Goal: Task Accomplishment & Management: Use online tool/utility

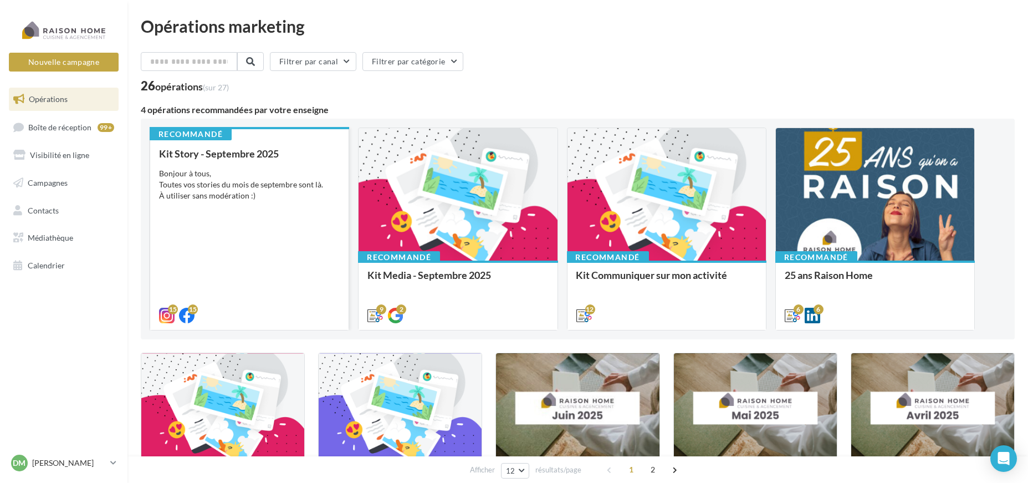
click at [283, 173] on div "Bonjour à tous, Toutes vos stories du mois de septembre sont là. À utiliser san…" at bounding box center [249, 184] width 181 height 33
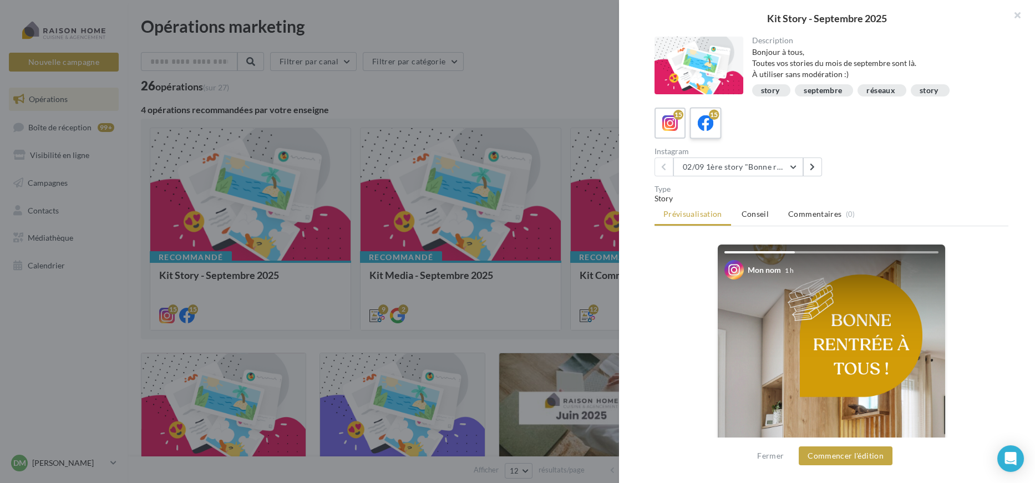
click at [700, 118] on icon at bounding box center [705, 123] width 16 height 16
click at [672, 128] on icon at bounding box center [670, 123] width 16 height 16
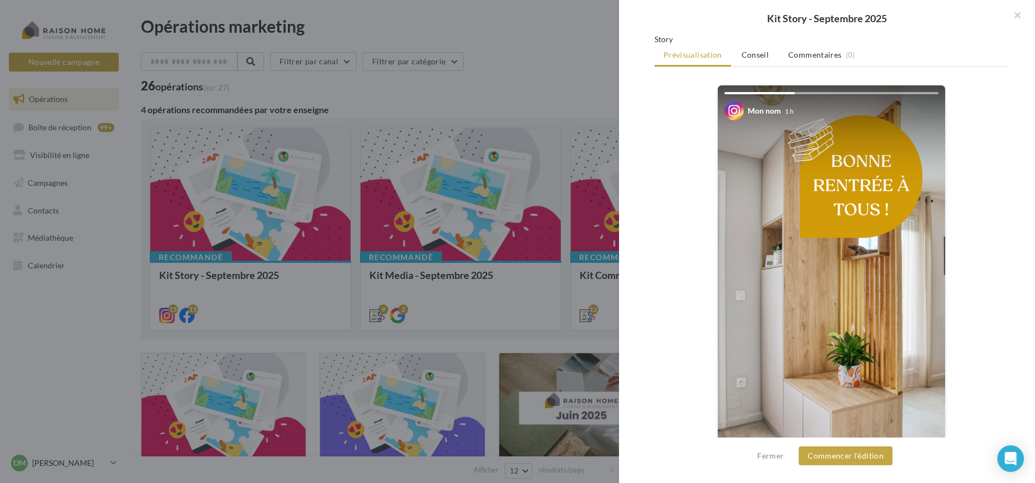
scroll to position [185, 0]
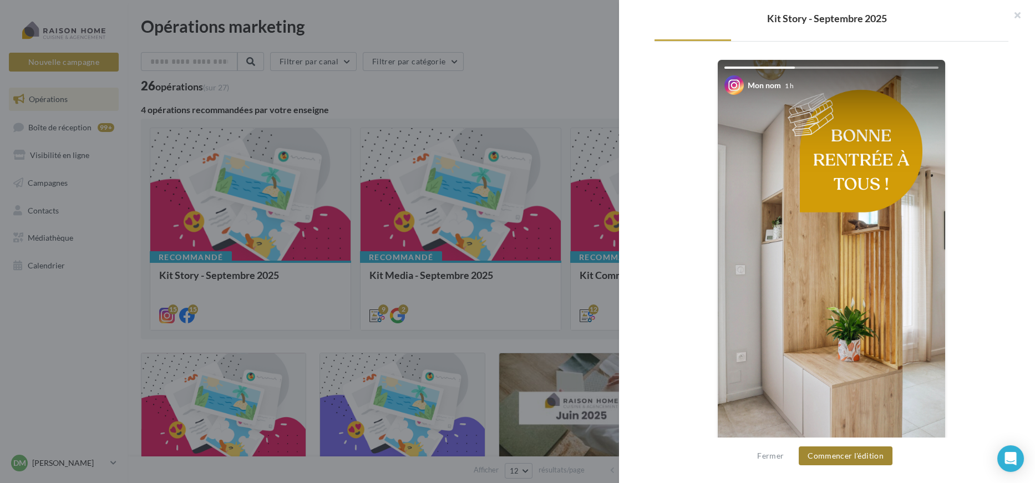
click at [844, 455] on button "Commencer l'édition" at bounding box center [845, 455] width 94 height 19
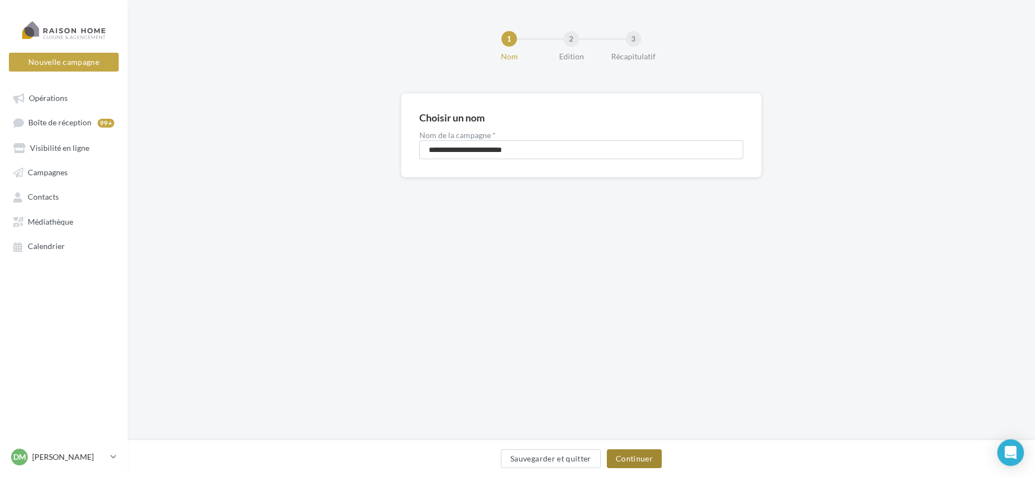
click at [632, 458] on button "Continuer" at bounding box center [634, 458] width 55 height 19
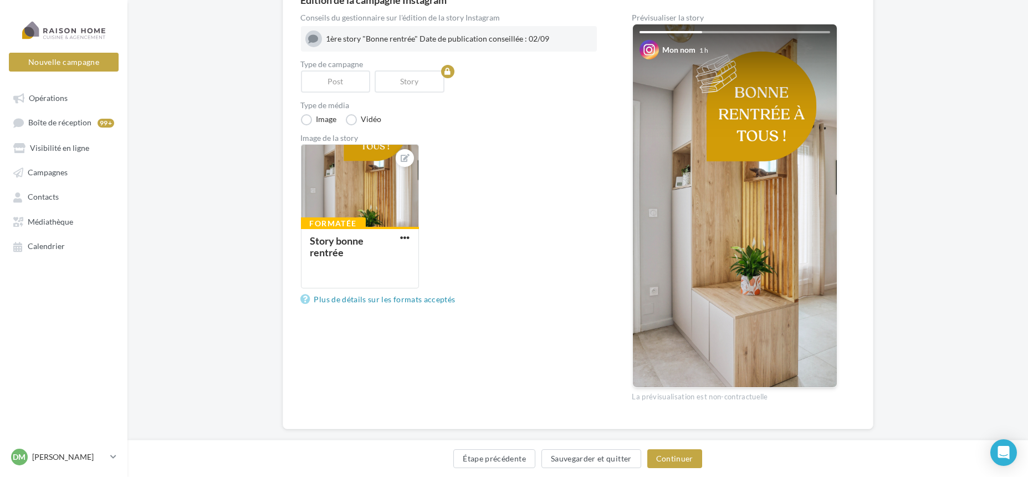
scroll to position [134, 0]
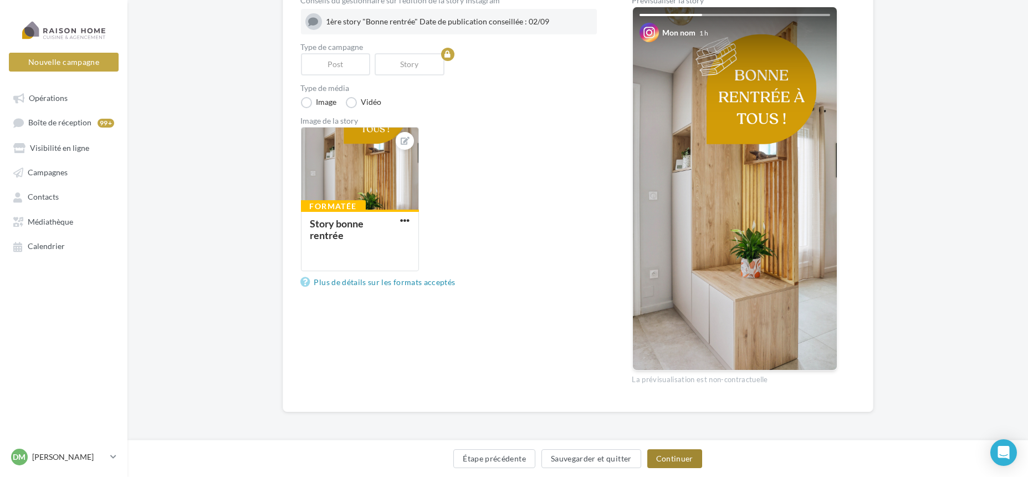
click at [666, 460] on button "Continuer" at bounding box center [675, 458] width 55 height 19
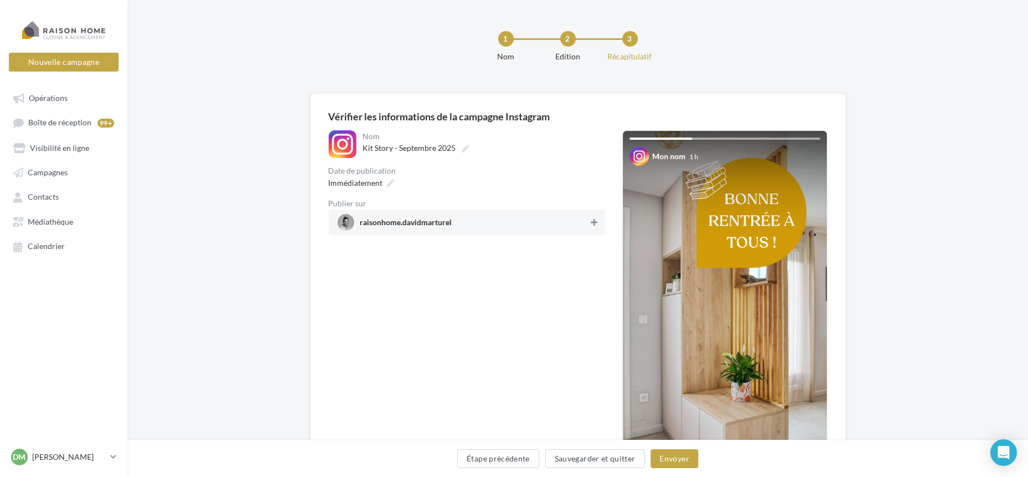
click at [595, 223] on icon at bounding box center [594, 222] width 7 height 8
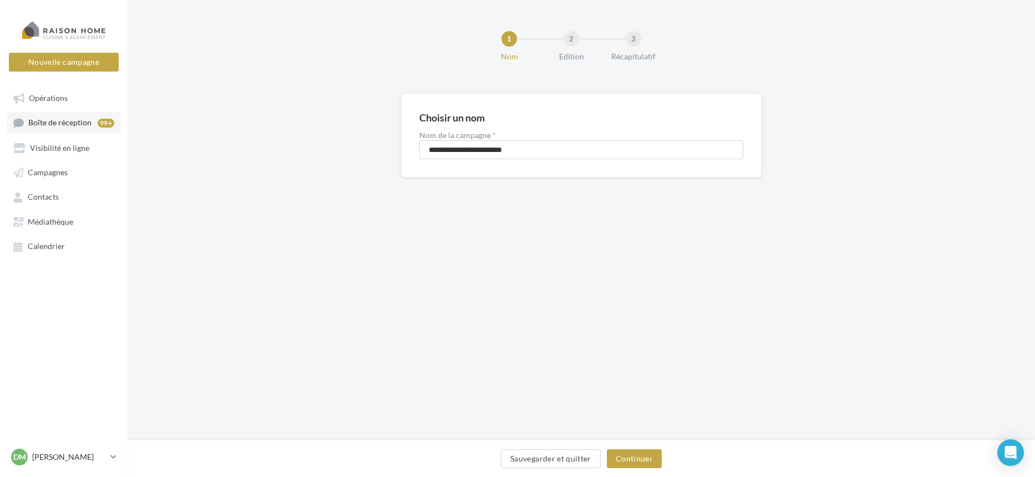
click at [50, 121] on span "Boîte de réception" at bounding box center [59, 122] width 63 height 9
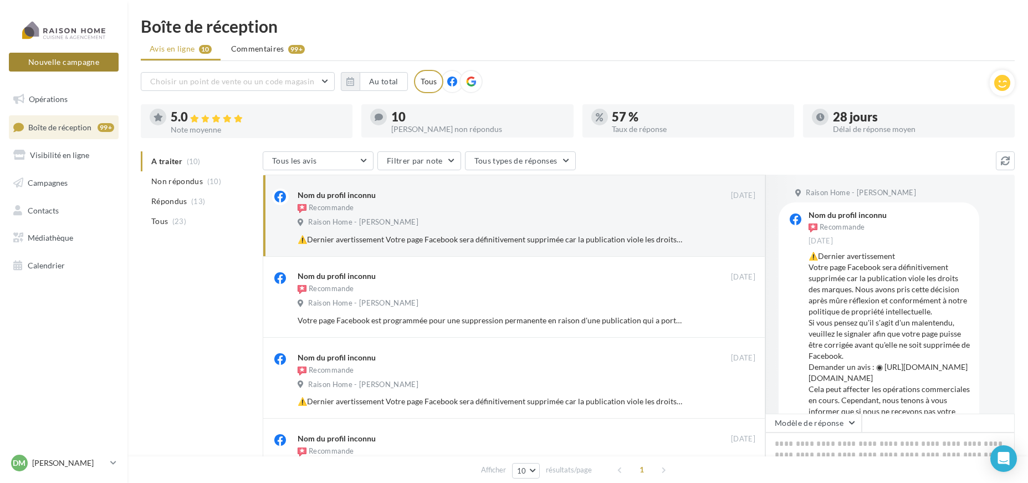
click at [67, 67] on button "Nouvelle campagne" at bounding box center [64, 62] width 110 height 19
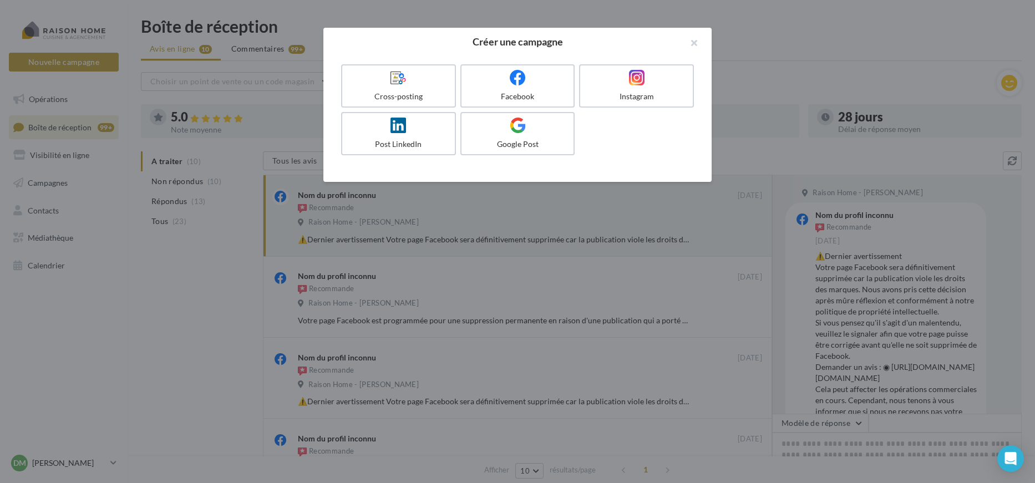
drag, startPoint x: 64, startPoint y: 255, endPoint x: 65, endPoint y: 170, distance: 84.8
click at [64, 254] on div at bounding box center [517, 241] width 1035 height 483
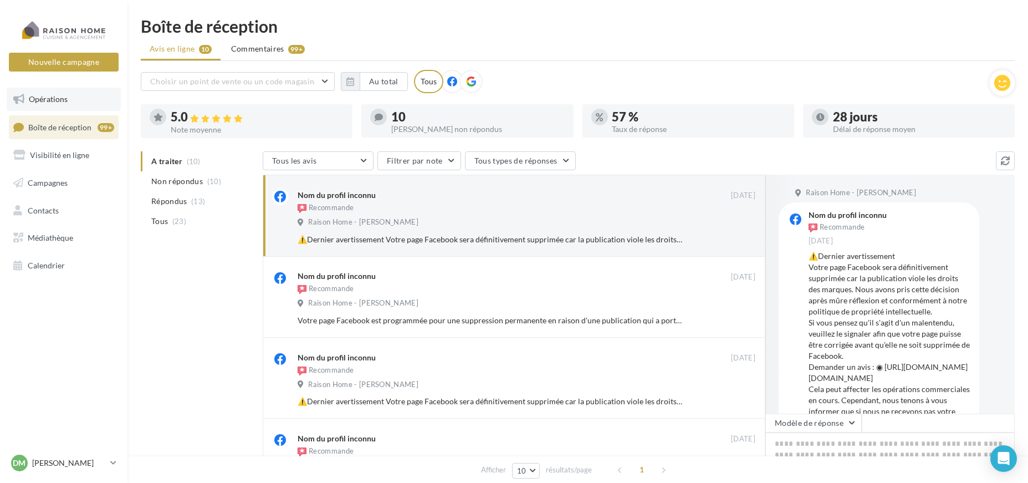
click at [55, 99] on span "Opérations" at bounding box center [48, 98] width 39 height 9
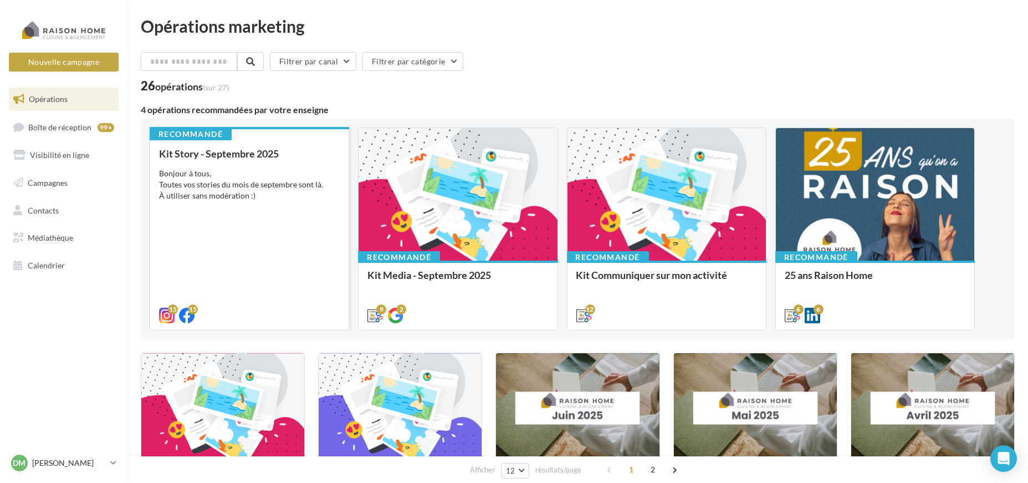
click at [242, 185] on div "Bonjour à tous, Toutes vos stories du mois de septembre sont là. À utiliser san…" at bounding box center [249, 184] width 181 height 33
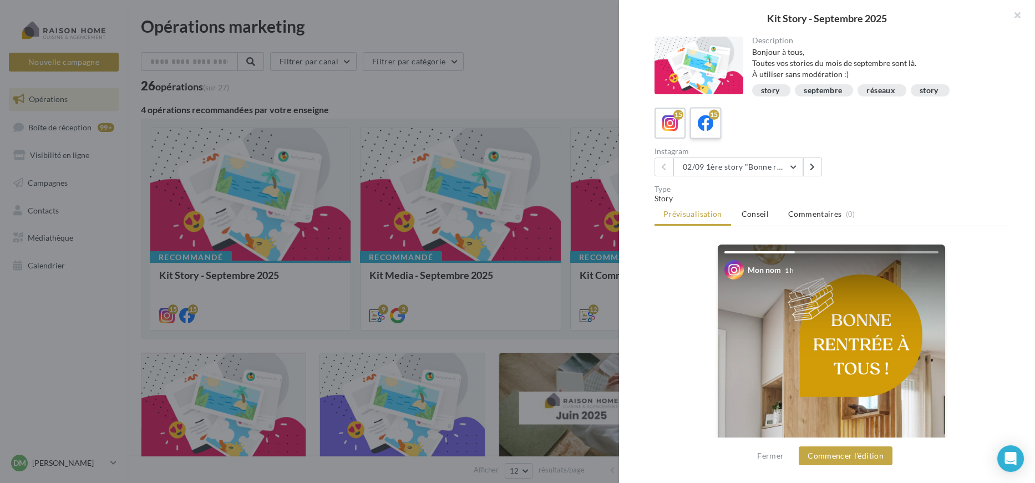
click at [702, 129] on icon at bounding box center [705, 123] width 16 height 16
click at [680, 130] on label "15" at bounding box center [670, 123] width 32 height 32
click at [701, 129] on icon at bounding box center [705, 123] width 16 height 16
click at [751, 130] on div "15 15" at bounding box center [831, 123] width 354 height 31
click at [699, 125] on icon at bounding box center [705, 123] width 16 height 16
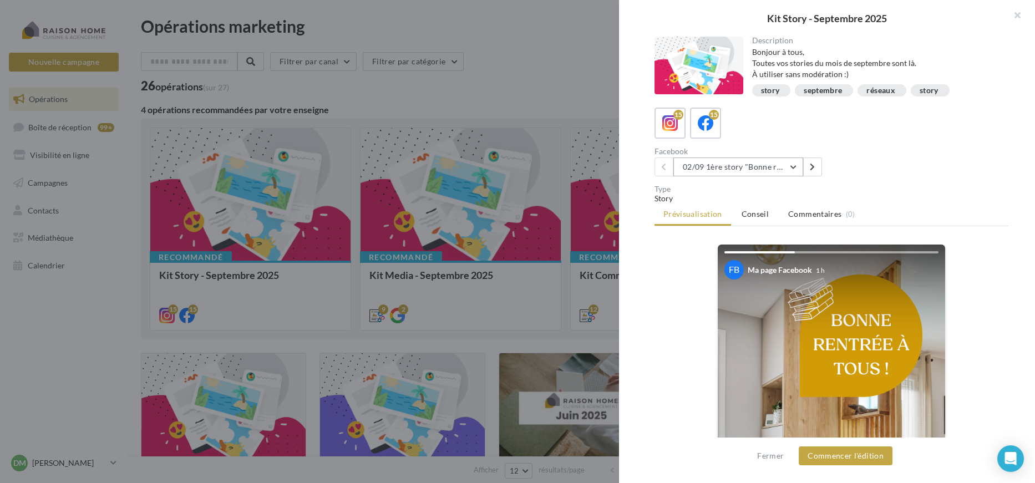
click at [778, 165] on button "02/09 1ère story "Bonne rentrée" Date de publication conseillée : 02/09" at bounding box center [738, 166] width 130 height 19
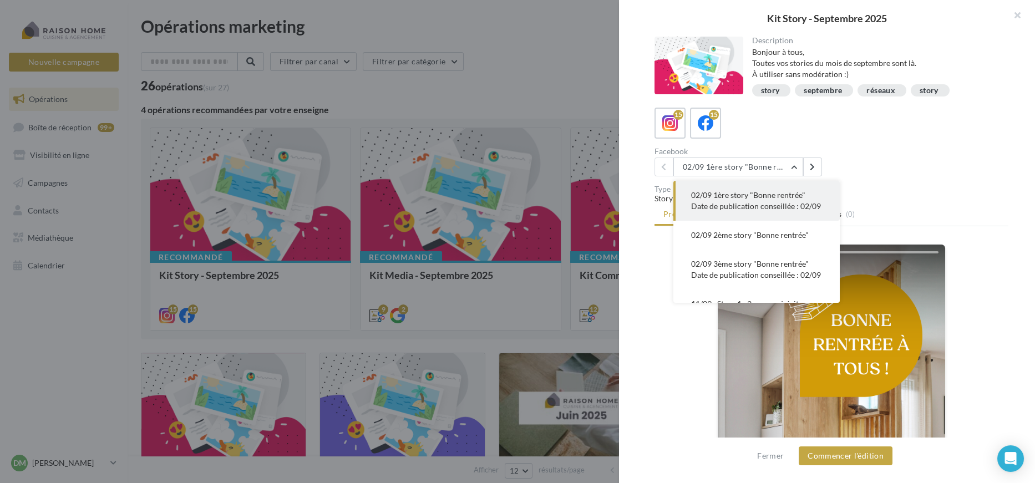
click at [853, 161] on div "Facebook 02/09 1ère story "Bonne rentrée" Date de publication conseillée : 02/0…" at bounding box center [835, 161] width 363 height 29
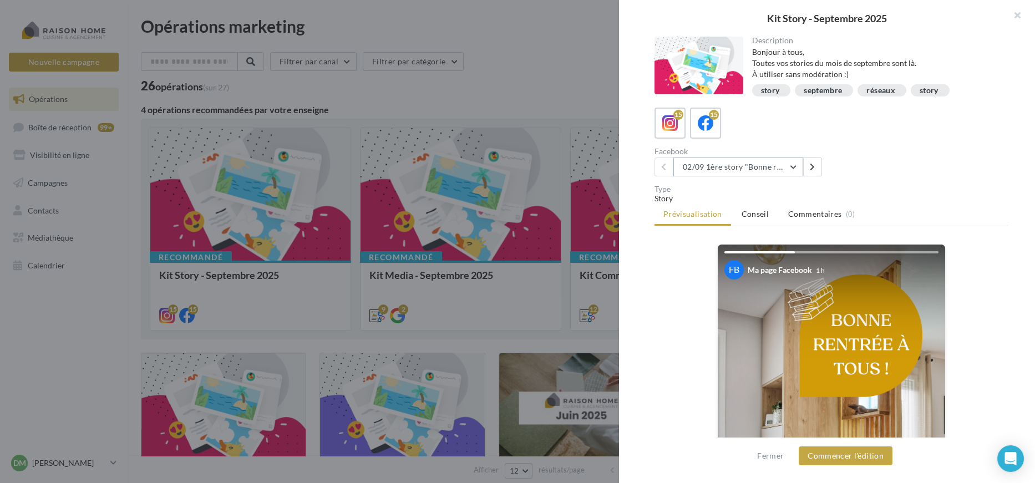
click at [771, 175] on button "02/09 1ère story "Bonne rentrée" Date de publication conseillée : 02/09" at bounding box center [738, 166] width 130 height 19
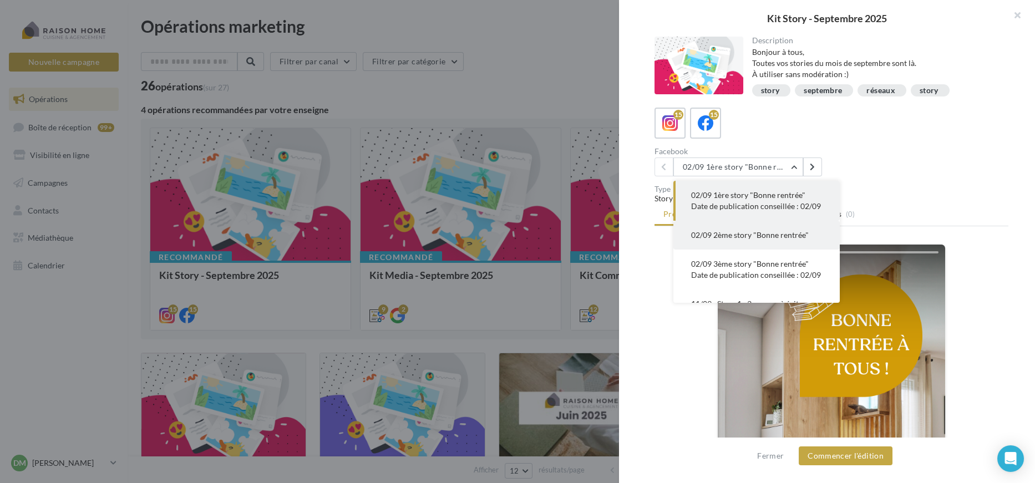
click at [765, 249] on button "02/09 2ème story "Bonne rentrée"" at bounding box center [756, 235] width 166 height 29
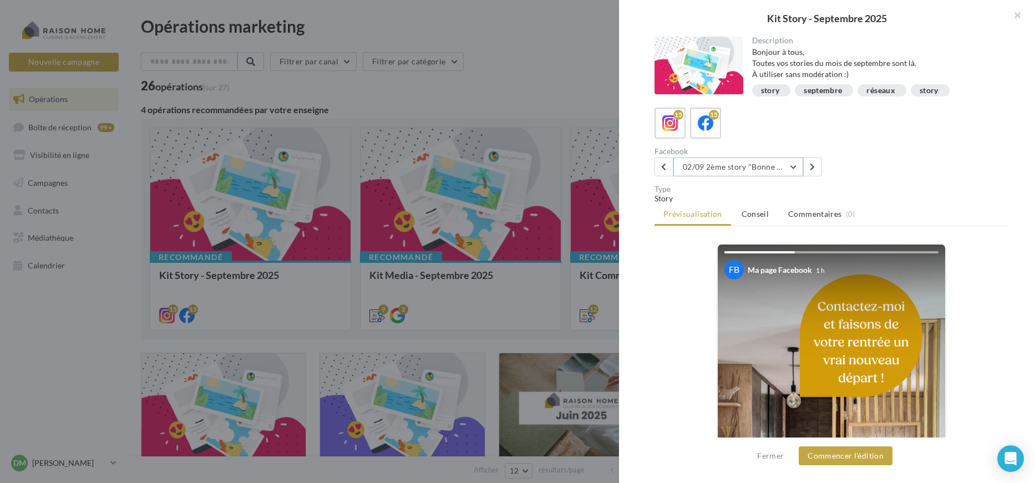
click at [793, 166] on button "02/09 2ème story "Bonne rentrée"" at bounding box center [738, 166] width 130 height 19
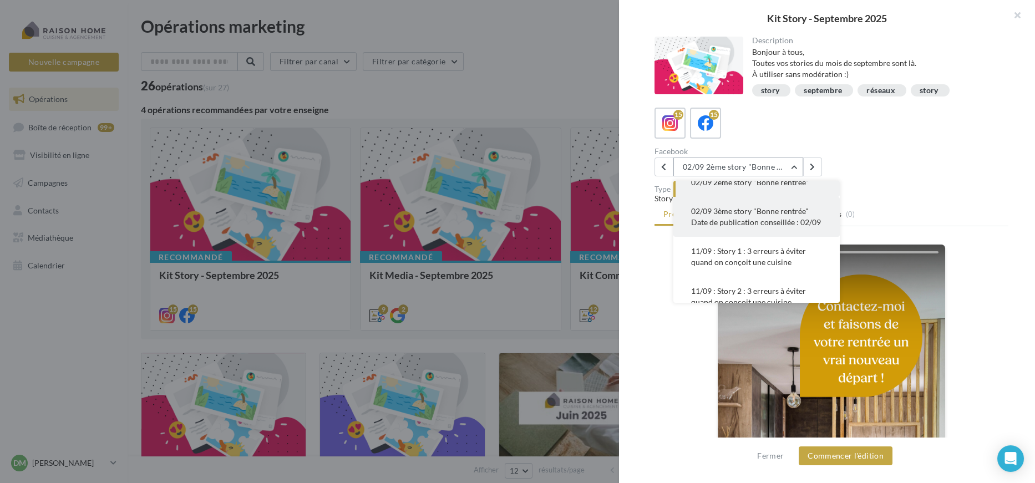
scroll to position [62, 0]
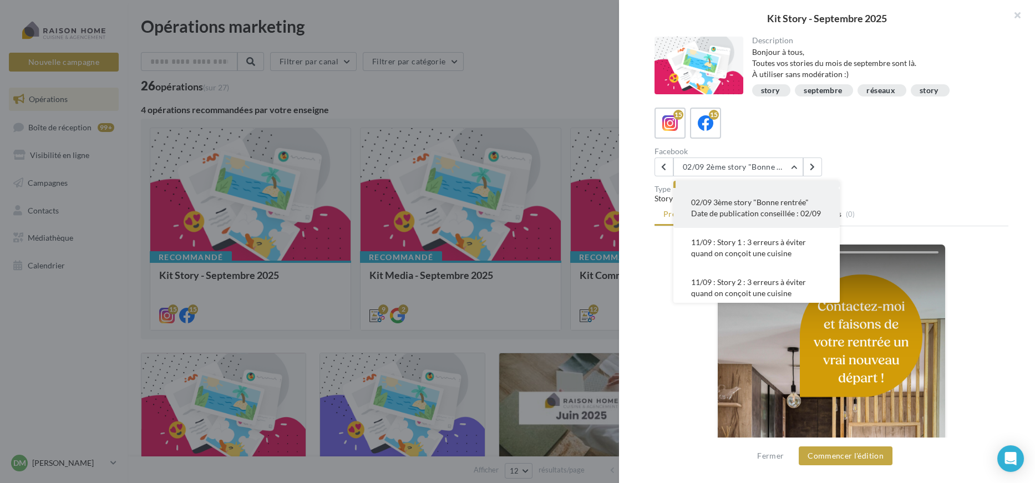
click at [765, 228] on button "02/09 3ème story "Bonne rentrée" Date de publication conseillée : 02/09" at bounding box center [756, 208] width 166 height 40
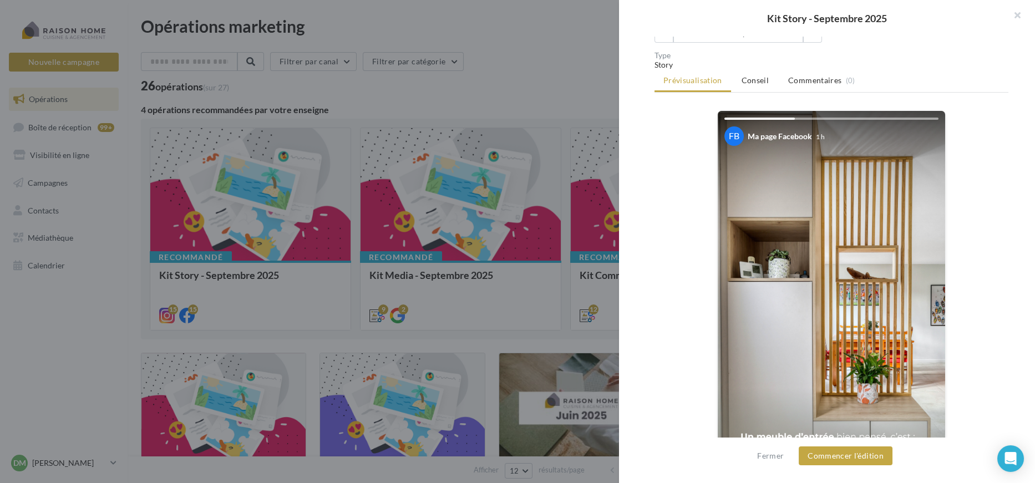
scroll to position [0, 0]
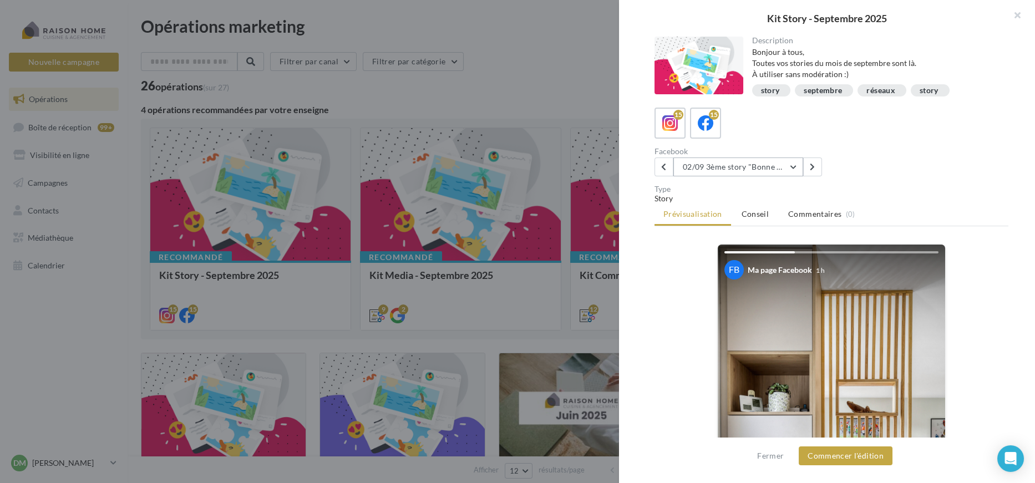
click at [727, 167] on button "02/09 3ème story "Bonne rentrée" Date de publication conseillée : 02/09" at bounding box center [738, 166] width 130 height 19
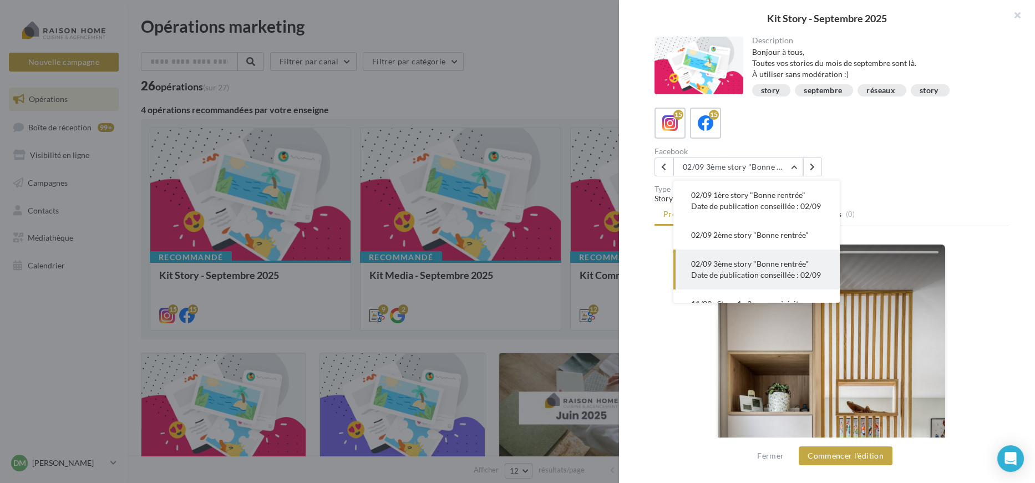
click at [757, 116] on div "15 15" at bounding box center [831, 123] width 354 height 31
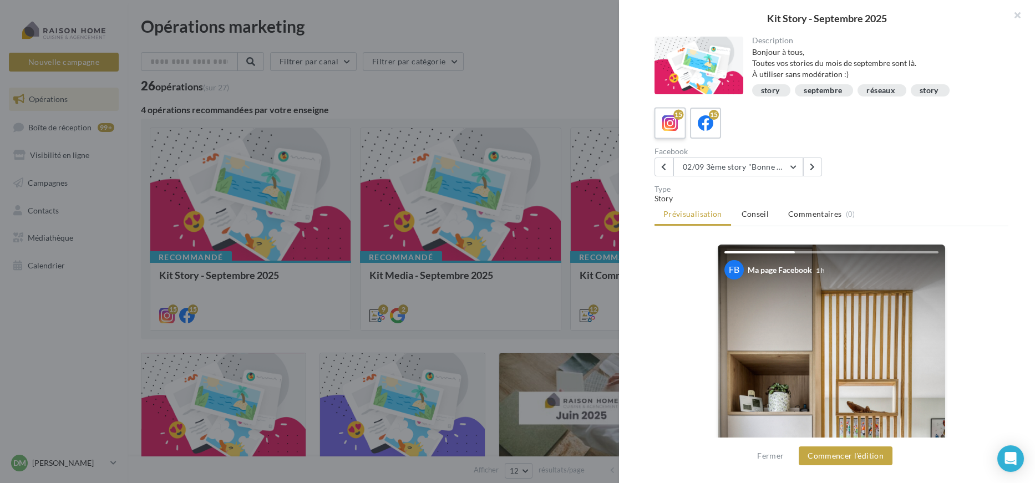
click at [670, 124] on icon at bounding box center [670, 123] width 16 height 16
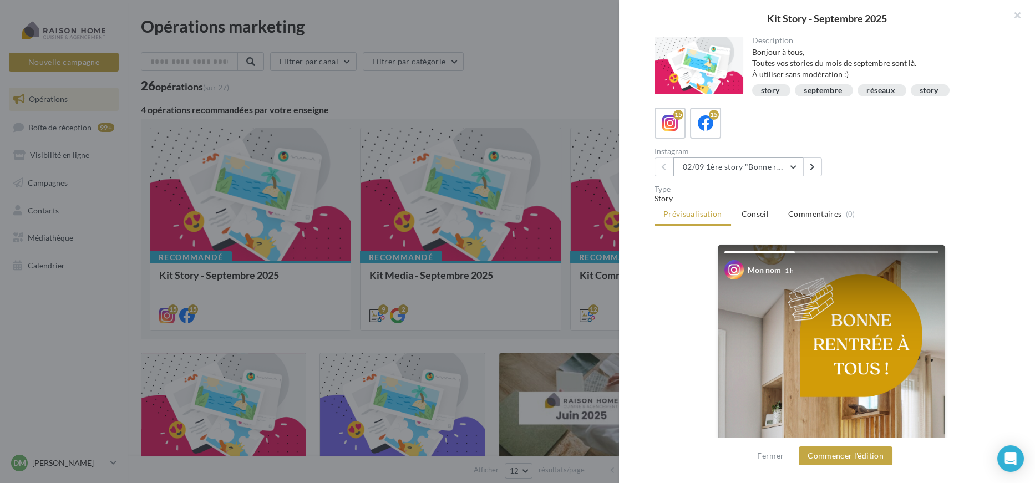
click at [745, 168] on button "02/09 1ère story "Bonne rentrée"" at bounding box center [738, 166] width 130 height 19
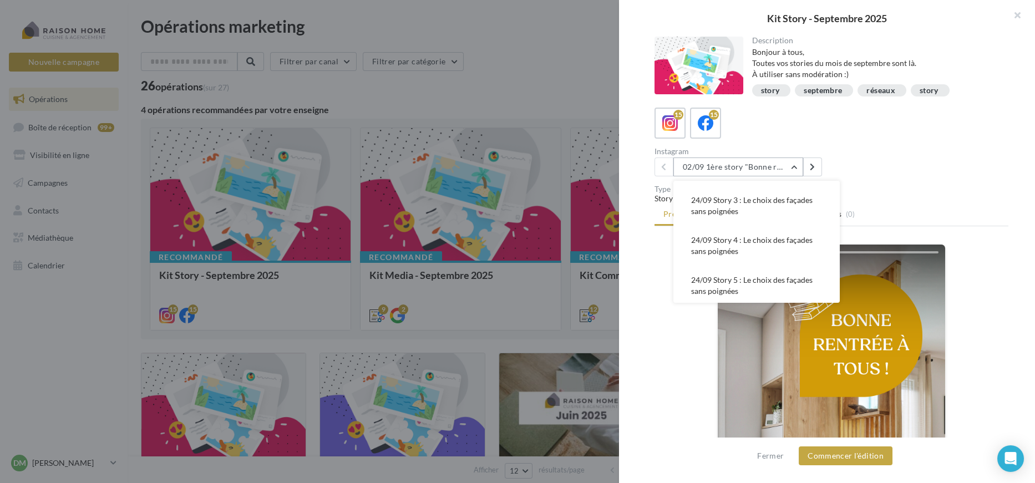
scroll to position [443, 0]
click at [1028, 135] on div "Description Bonjour à tous, Toutes vos stories du mois de septembre sont là. À …" at bounding box center [831, 242] width 425 height 411
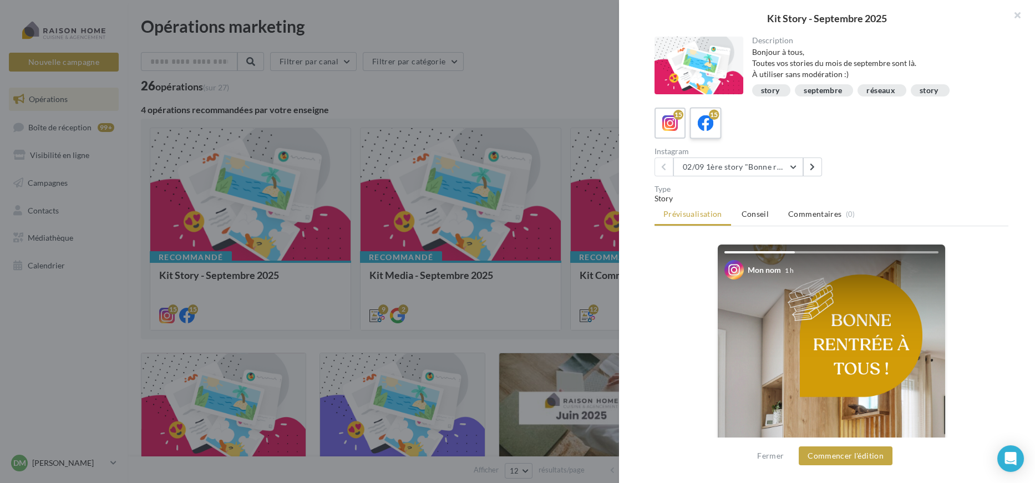
click at [711, 128] on icon at bounding box center [705, 123] width 16 height 16
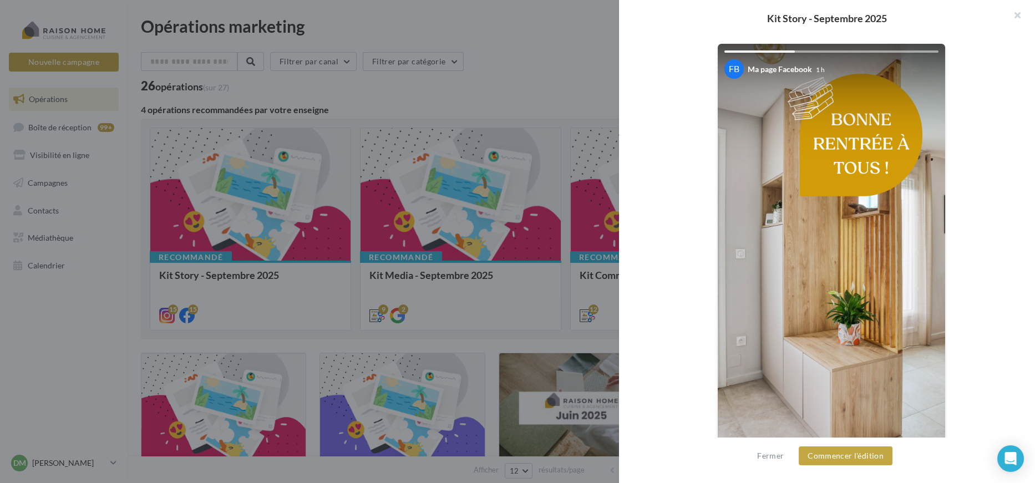
scroll to position [215, 0]
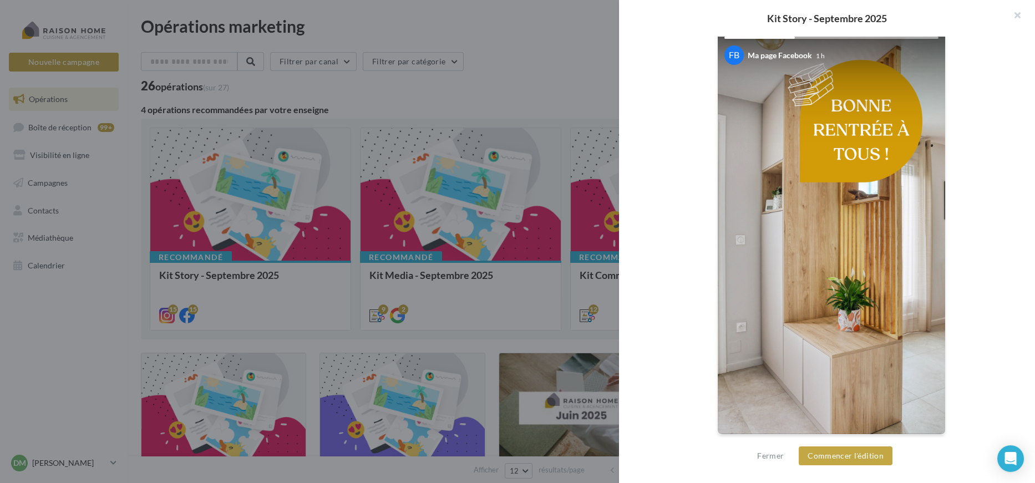
click at [819, 256] on img at bounding box center [830, 232] width 227 height 404
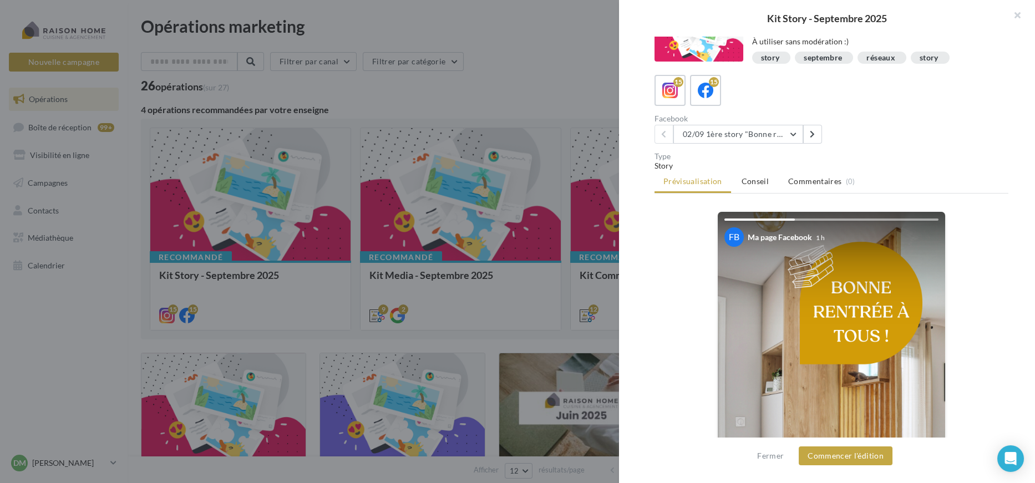
scroll to position [30, 0]
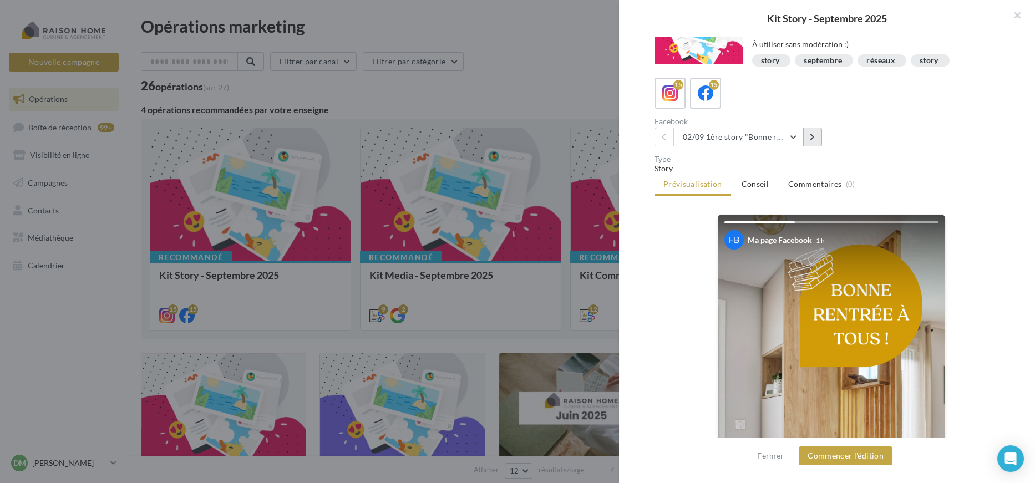
click at [805, 137] on button at bounding box center [812, 137] width 19 height 19
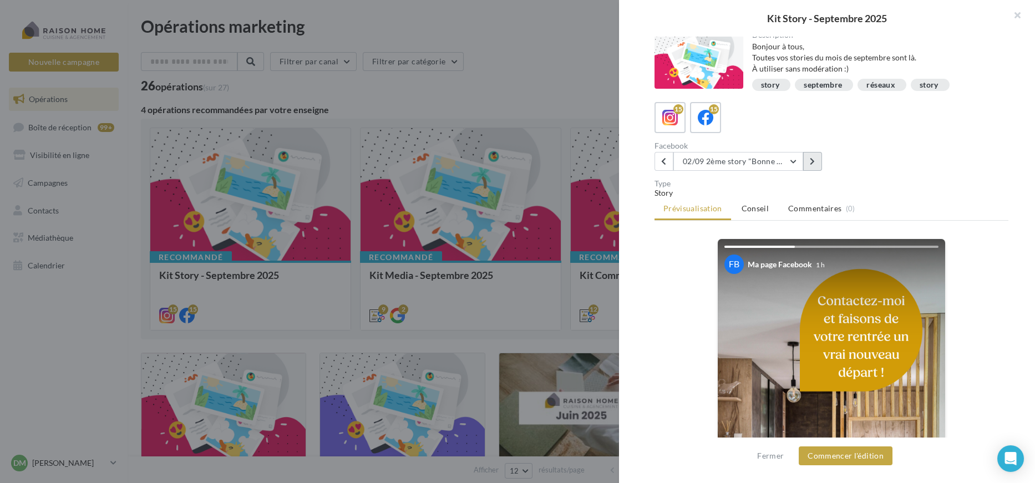
scroll to position [0, 0]
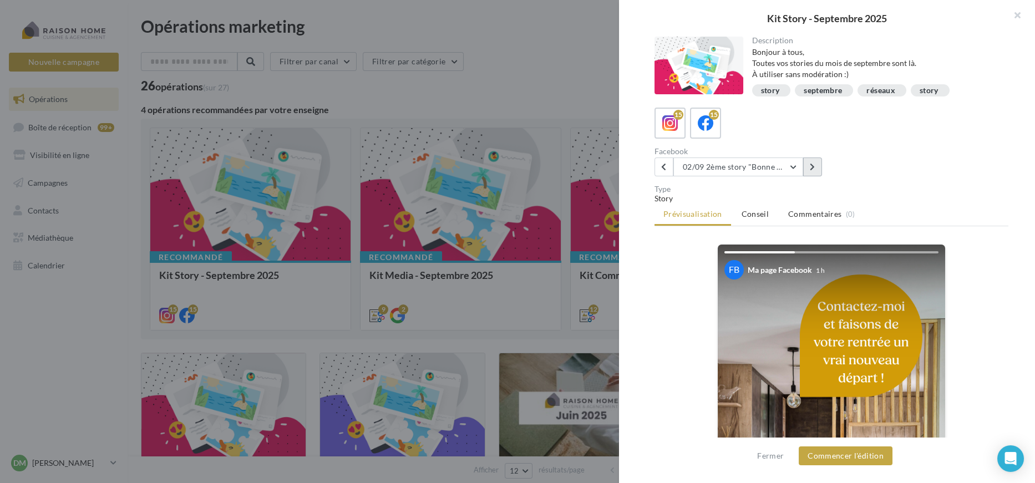
click at [812, 171] on button at bounding box center [812, 166] width 19 height 19
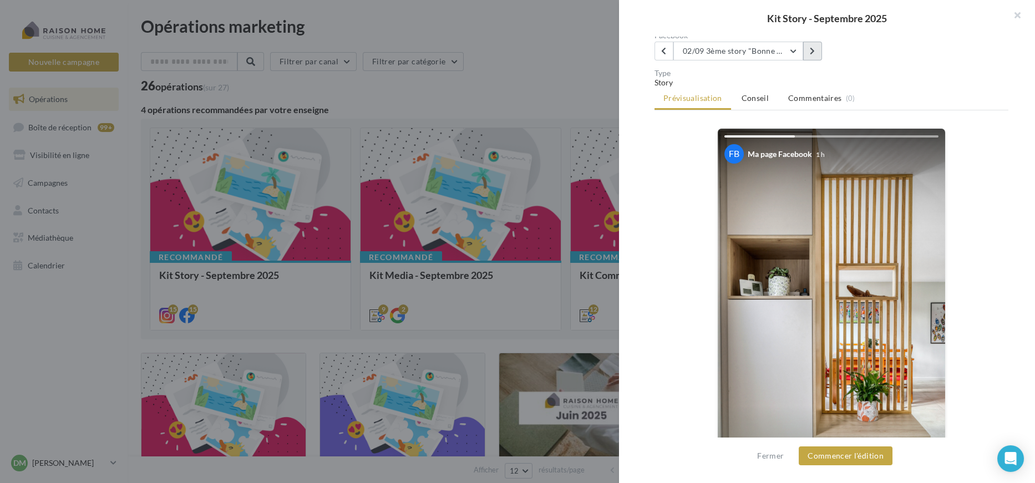
scroll to position [30, 0]
